Goal: Task Accomplishment & Management: Manage account settings

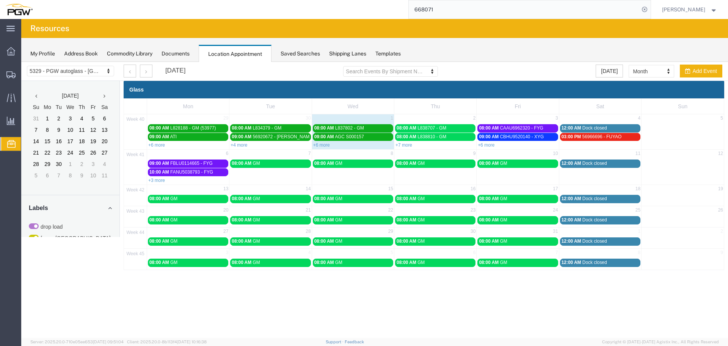
click at [650, 10] on icon at bounding box center [645, 9] width 11 height 11
click at [410, 143] on link "+7 more" at bounding box center [404, 144] width 17 height 5
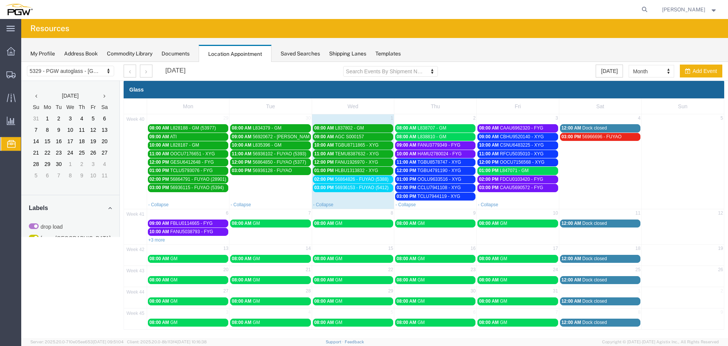
click at [443, 131] on link "08:00 AM L838707 - GM" at bounding box center [435, 128] width 80 height 8
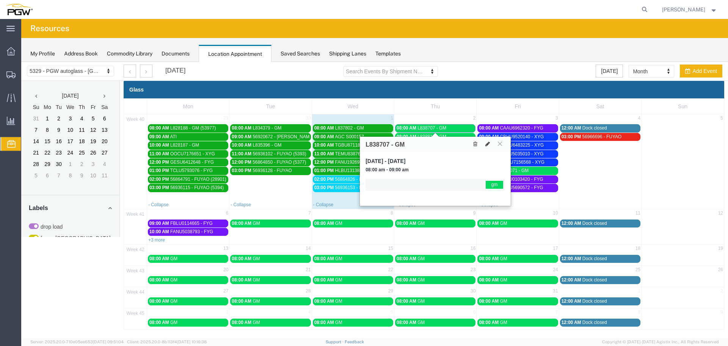
click at [487, 147] on button at bounding box center [487, 144] width 11 height 8
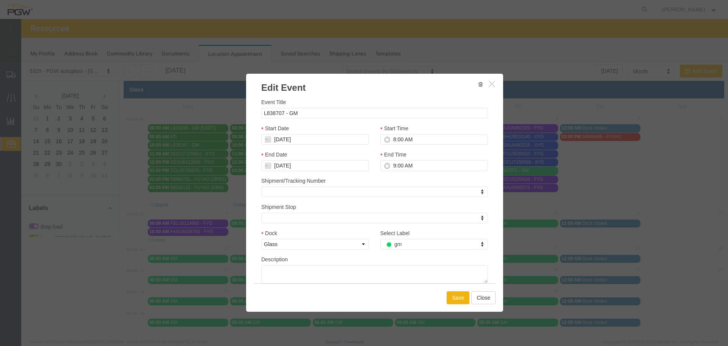
click at [408, 252] on div "Select Label gm Select Label Select Label drop load fuyao-[GEOGRAPHIC_DATA] fyg…" at bounding box center [434, 242] width 119 height 26
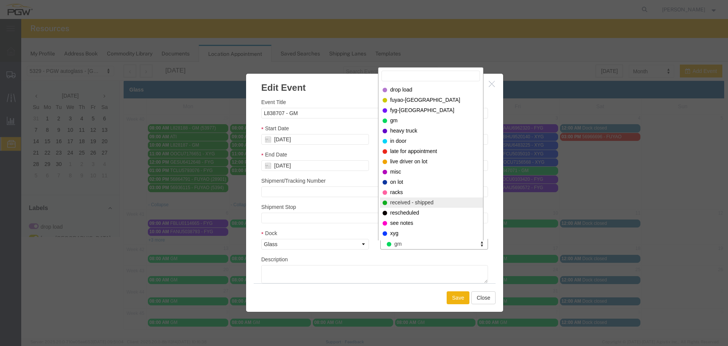
select select "200"
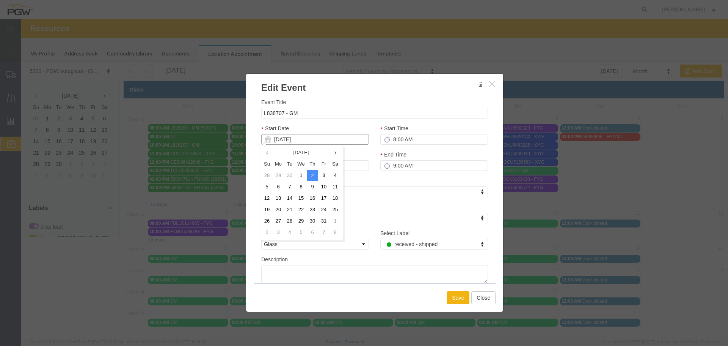
click at [287, 141] on input "[DATE]" at bounding box center [315, 139] width 108 height 11
click at [299, 176] on td "1" at bounding box center [300, 175] width 11 height 11
click at [393, 138] on input "8:00 AM" at bounding box center [434, 139] width 108 height 11
type input "4:00 PM"
click at [454, 299] on button "Save" at bounding box center [458, 297] width 23 height 13
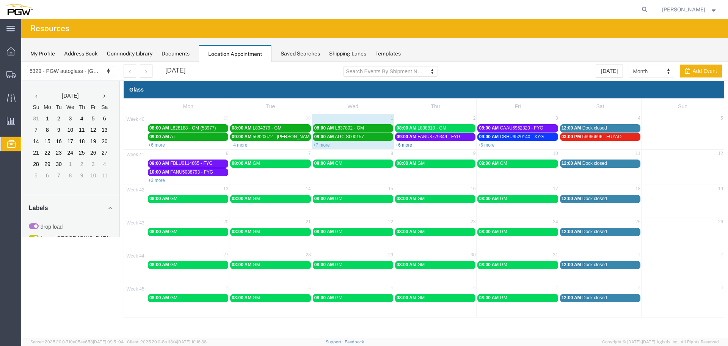
click at [404, 143] on link "+6 more" at bounding box center [404, 144] width 17 height 5
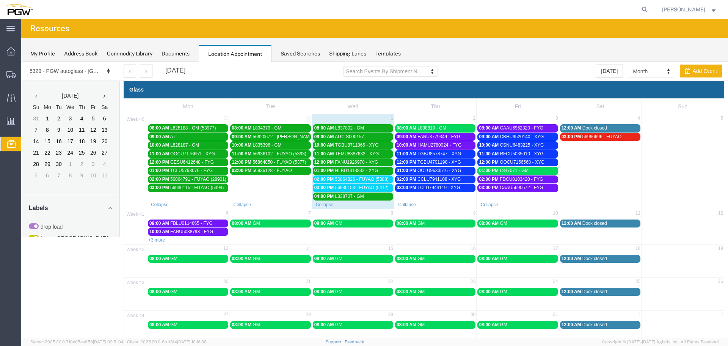
click at [365, 188] on span "56936153 - FUYAO (5412)" at bounding box center [361, 187] width 53 height 5
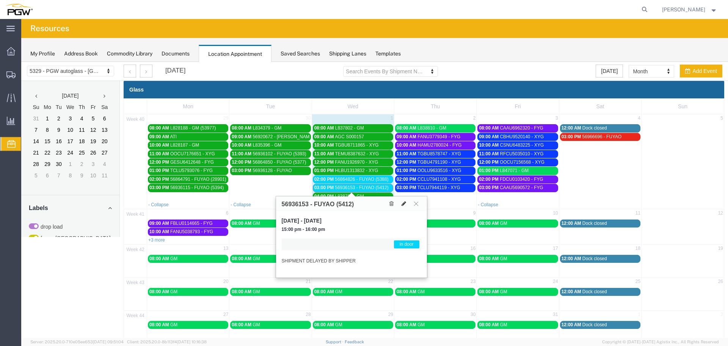
click at [403, 203] on icon at bounding box center [404, 203] width 5 height 5
select select "1"
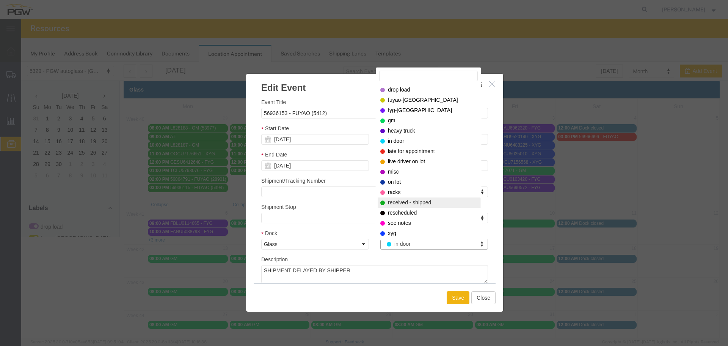
select select "200"
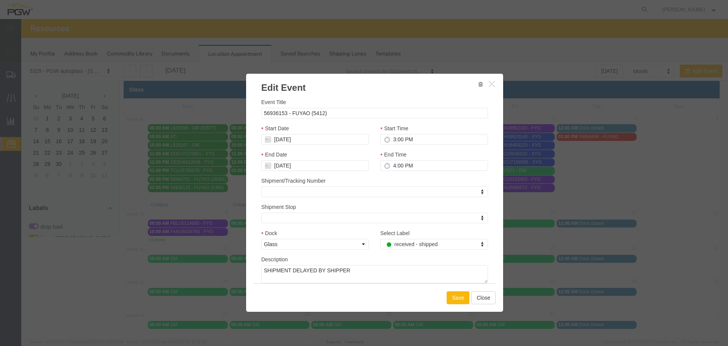
click at [448, 295] on button "Save" at bounding box center [458, 297] width 23 height 13
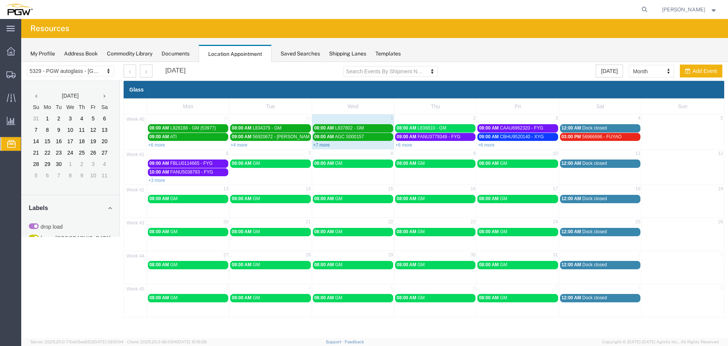
click at [322, 143] on link "+7 more" at bounding box center [321, 144] width 17 height 5
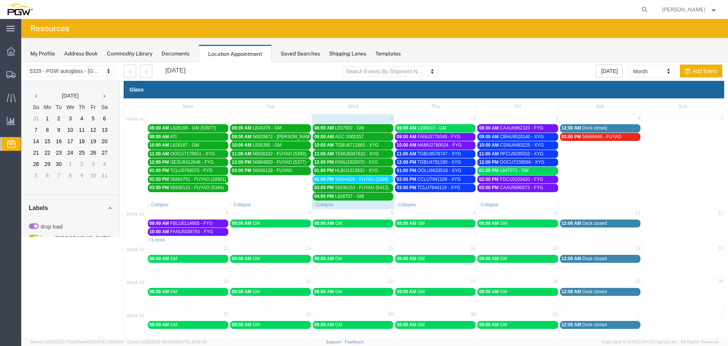
click at [333, 178] on div "02:00 PM 56864826 - FUYAO (5388)" at bounding box center [352, 179] width 77 height 6
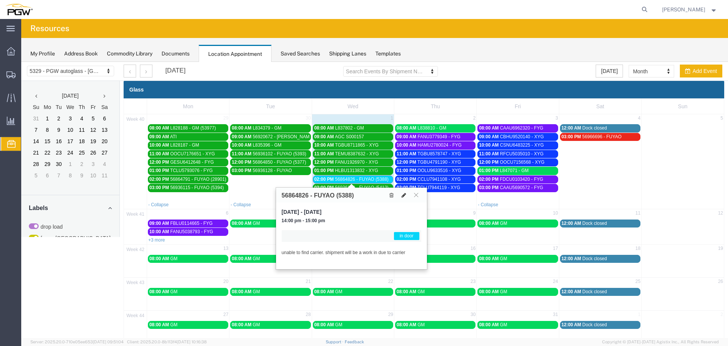
click at [400, 194] on button at bounding box center [404, 195] width 11 height 8
select select "1"
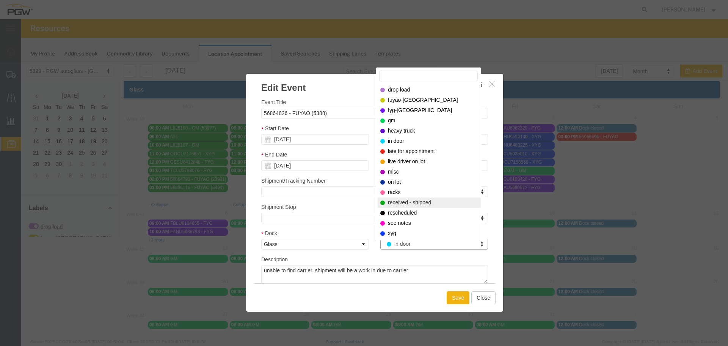
select select "200"
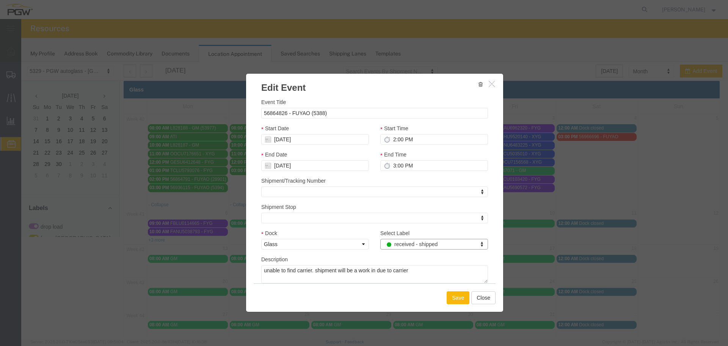
click at [447, 298] on button "Save" at bounding box center [458, 297] width 23 height 13
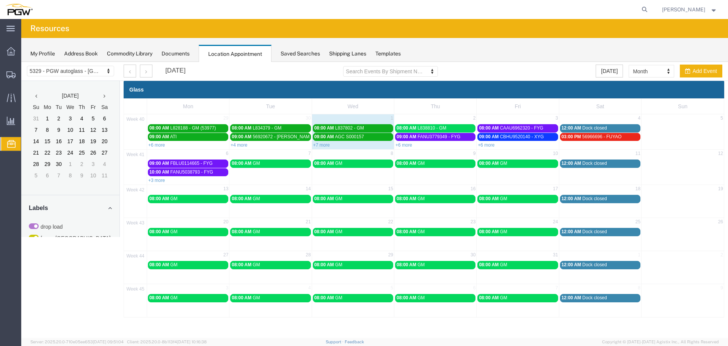
click at [642, 9] on agx-global-search at bounding box center [530, 9] width 243 height 19
click at [646, 11] on icon at bounding box center [645, 9] width 11 height 11
paste input "668845"
type input "668845"
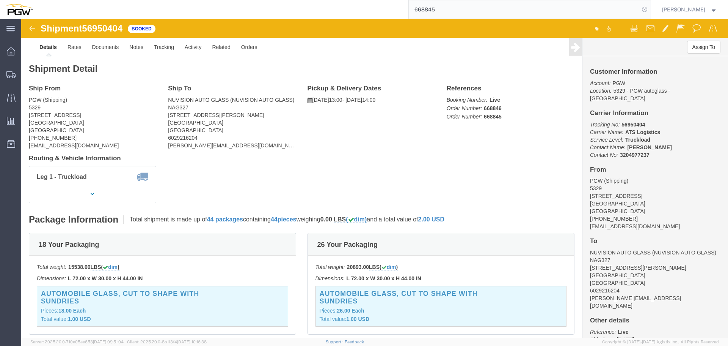
click at [650, 9] on icon at bounding box center [645, 9] width 11 height 11
click at [650, 12] on icon at bounding box center [645, 9] width 11 height 11
paste input "669240"
type input "669240"
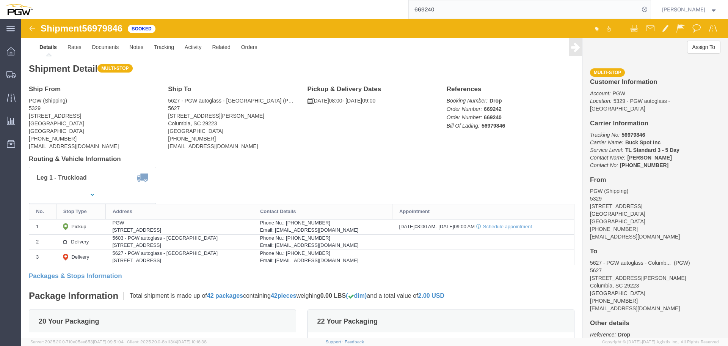
click span "56979846"
copy span "56979846"
click at [640, 11] on input "669240" at bounding box center [524, 9] width 231 height 18
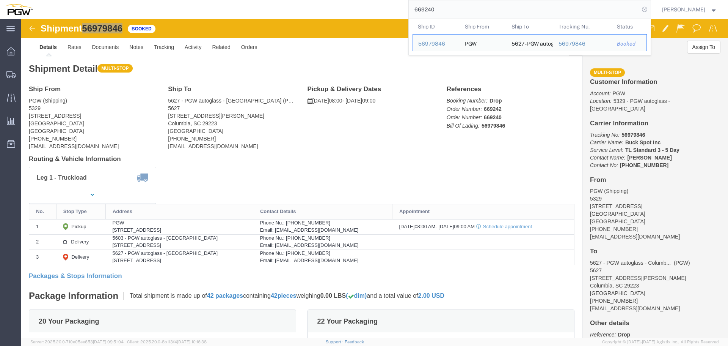
click at [645, 9] on icon at bounding box center [645, 9] width 11 height 11
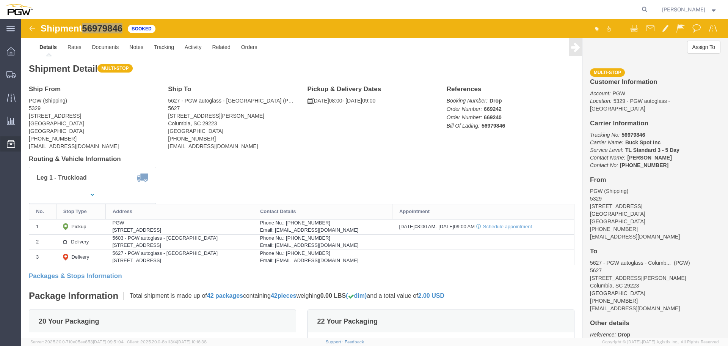
click at [0, 0] on span "Location Appointment" at bounding box center [0, 0] width 0 height 0
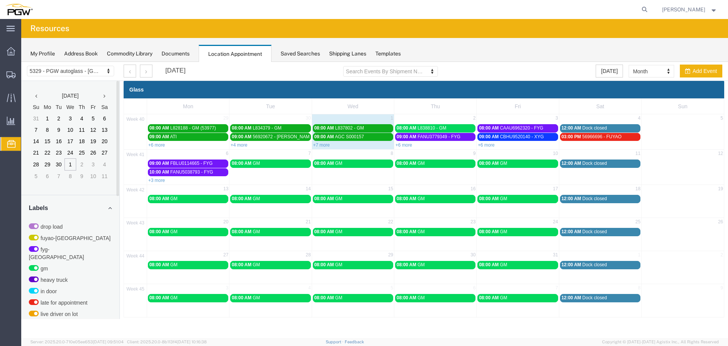
scroll to position [240, 0]
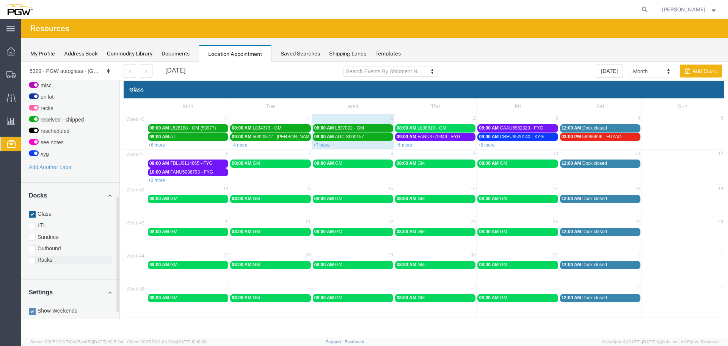
click at [55, 256] on label "Racks" at bounding box center [70, 260] width 83 height 8
click at [21, 62] on input "Racks" at bounding box center [21, 62] width 0 height 0
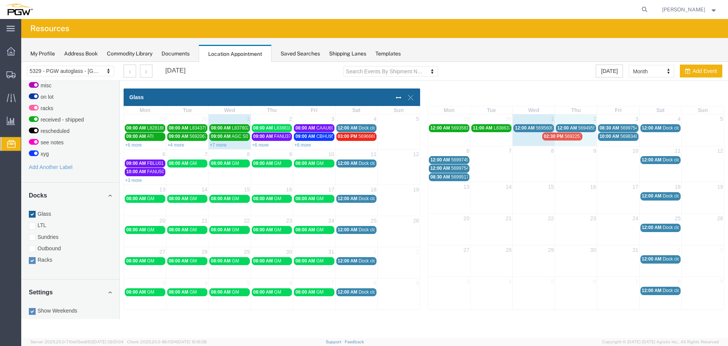
drag, startPoint x: 535, startPoint y: 138, endPoint x: 539, endPoint y: 137, distance: 4.6
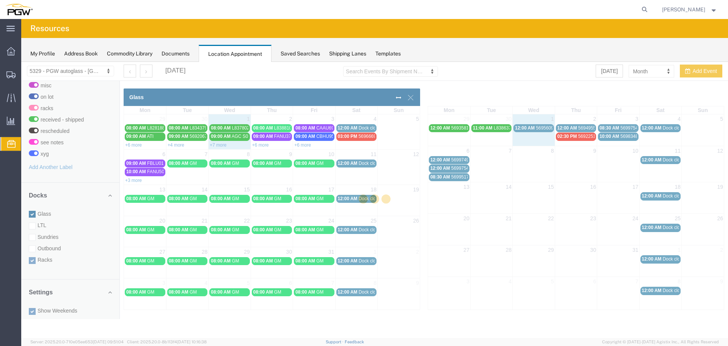
click at [540, 129] on div at bounding box center [374, 200] width 707 height 276
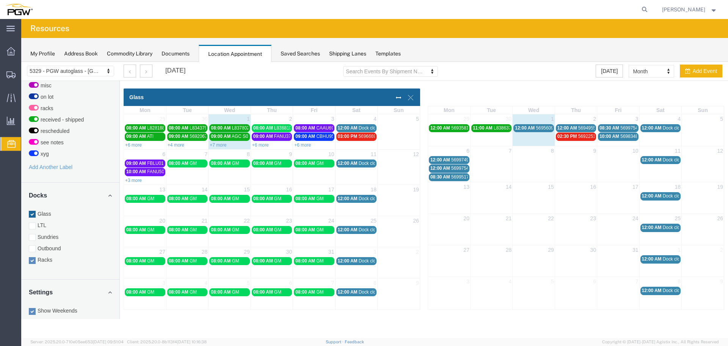
click at [540, 129] on span "56956093 - [GEOGRAPHIC_DATA] / [PERSON_NAME]" at bounding box center [592, 127] width 112 height 5
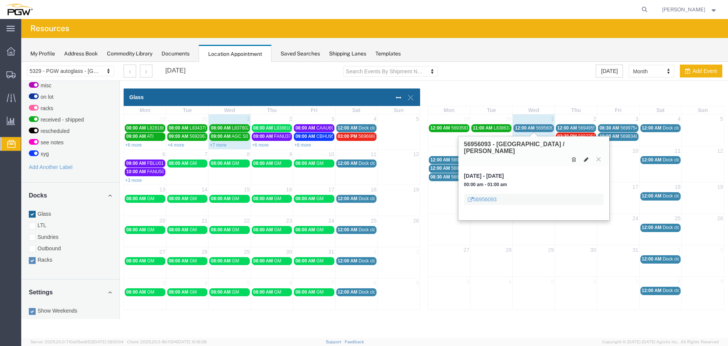
click at [584, 157] on icon at bounding box center [586, 159] width 5 height 5
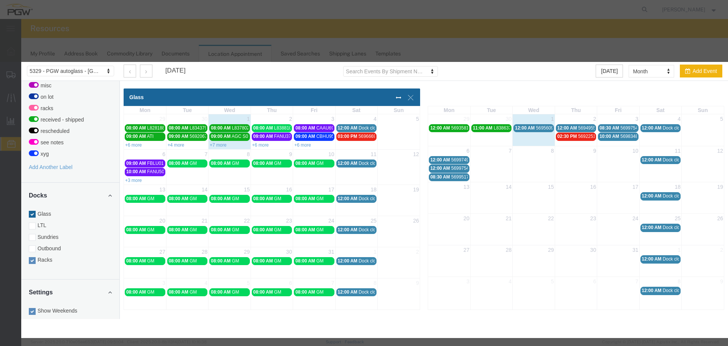
select select
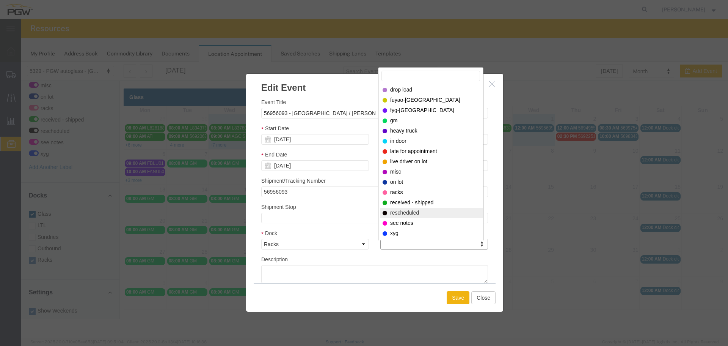
select select "200"
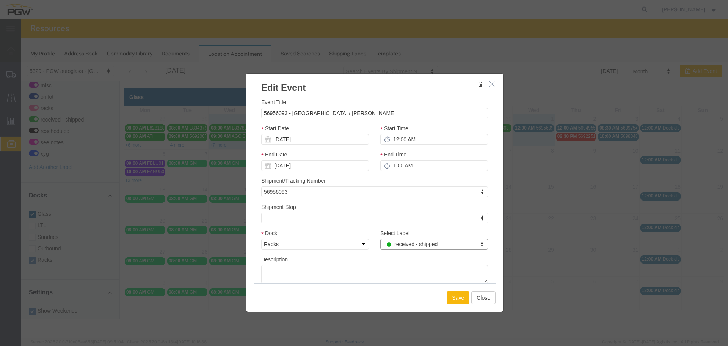
click at [453, 292] on button "Save" at bounding box center [458, 297] width 23 height 13
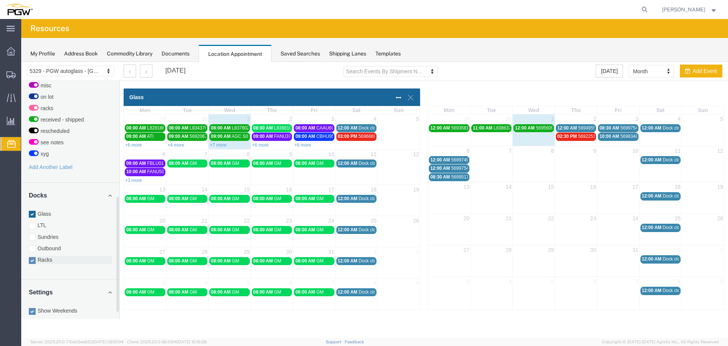
click at [35, 257] on div at bounding box center [32, 260] width 7 height 7
click at [21, 62] on input "Racks" at bounding box center [21, 62] width 0 height 0
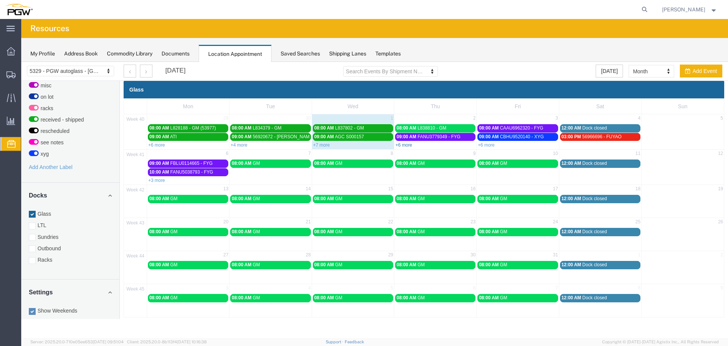
click at [403, 147] on link "+6 more" at bounding box center [404, 144] width 17 height 5
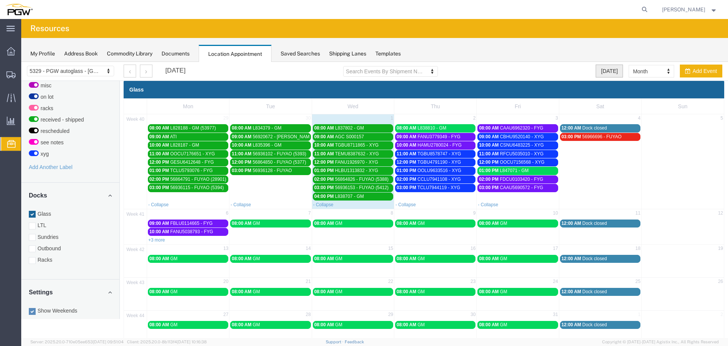
drag, startPoint x: 604, startPoint y: 69, endPoint x: 295, endPoint y: 81, distance: 309.0
click at [604, 69] on button "[DATE]" at bounding box center [609, 70] width 27 height 13
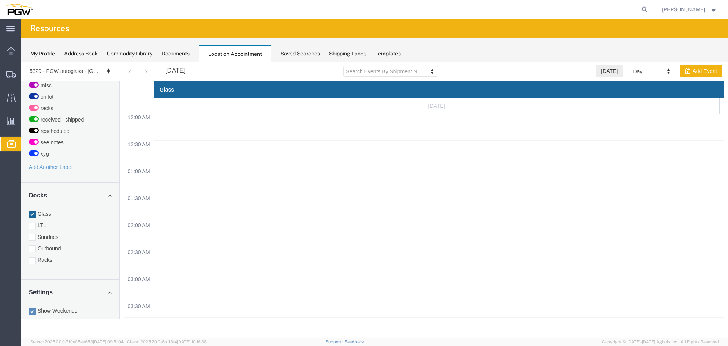
scroll to position [324, 0]
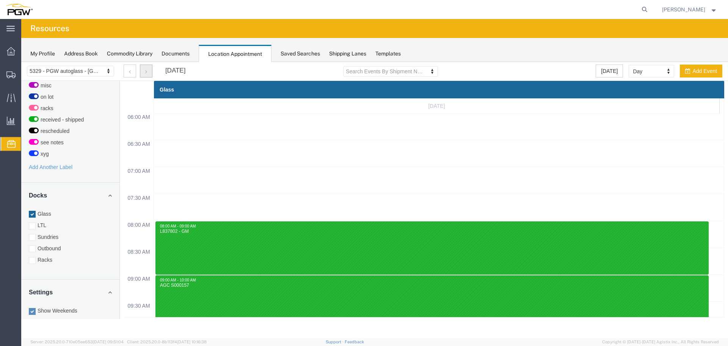
click at [150, 74] on button "button" at bounding box center [146, 70] width 13 height 13
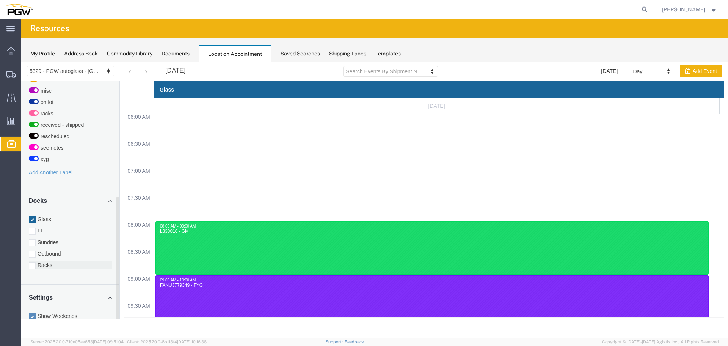
click at [46, 261] on label "Racks" at bounding box center [70, 265] width 83 height 8
click at [21, 62] on input "Racks" at bounding box center [21, 62] width 0 height 0
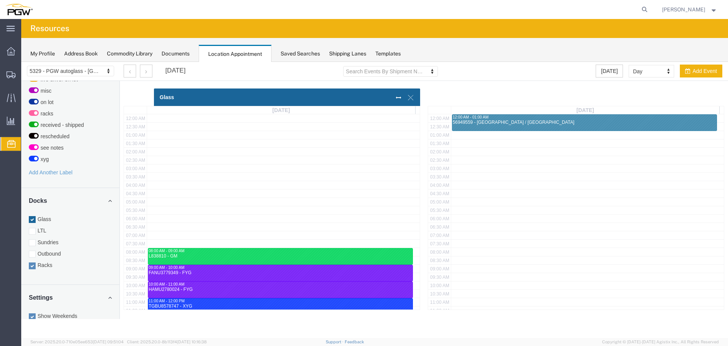
scroll to position [190, 0]
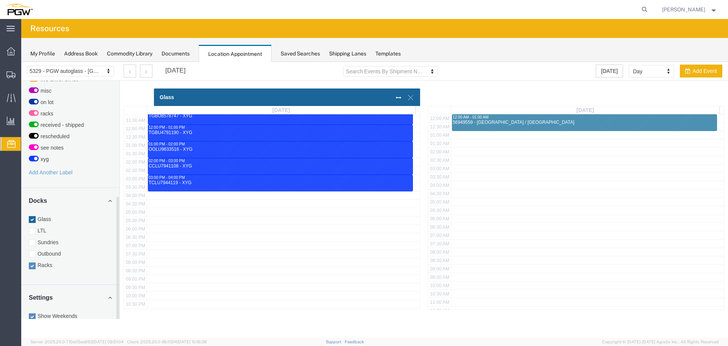
click at [50, 215] on label "Glass" at bounding box center [70, 219] width 83 height 8
click at [21, 62] on input "Glass" at bounding box center [21, 62] width 0 height 0
